Goal: Find specific page/section: Find specific page/section

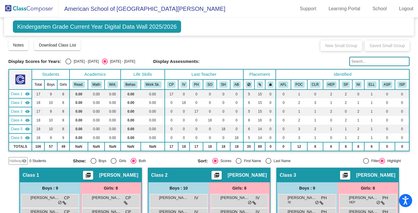
scroll to position [99, 0]
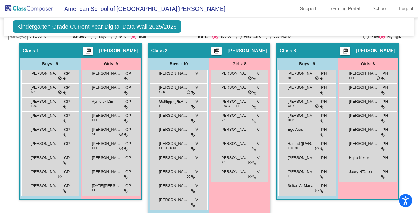
scroll to position [125, 0]
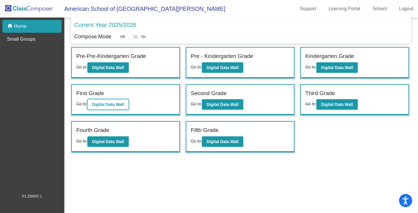
click at [123, 104] on b "Digital Data Wall" at bounding box center [108, 104] width 32 height 5
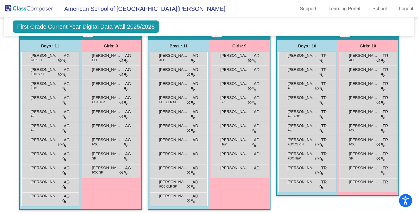
scroll to position [147, 0]
